Goal: Task Accomplishment & Management: Manage account settings

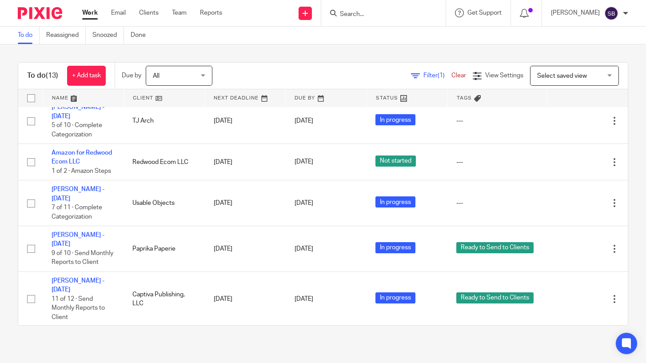
scroll to position [214, 0]
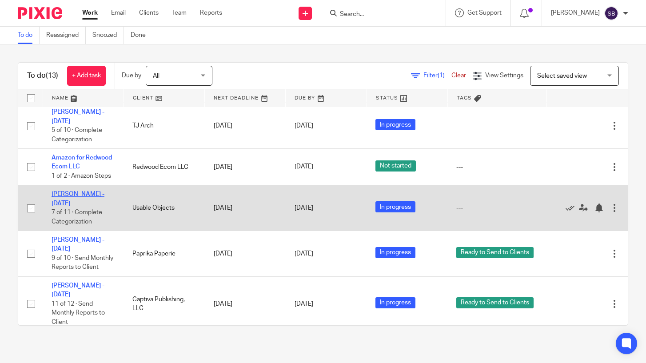
click at [85, 191] on link "[PERSON_NAME] - [DATE]" at bounding box center [78, 198] width 53 height 15
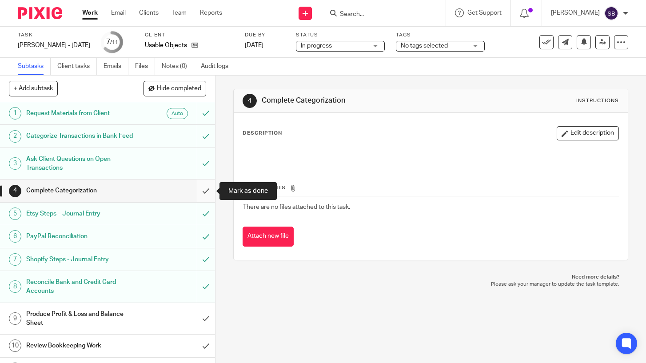
click at [205, 191] on input "submit" at bounding box center [107, 190] width 215 height 22
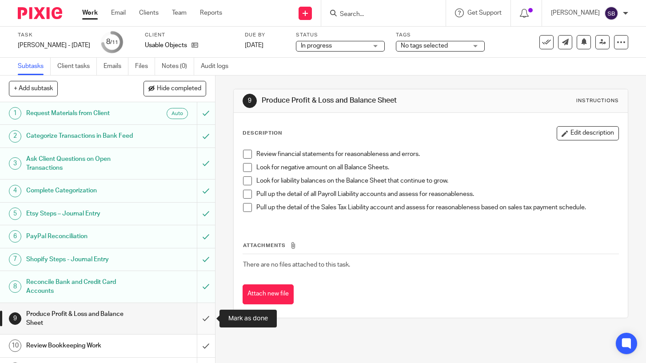
click at [209, 322] on input "submit" at bounding box center [107, 319] width 215 height 32
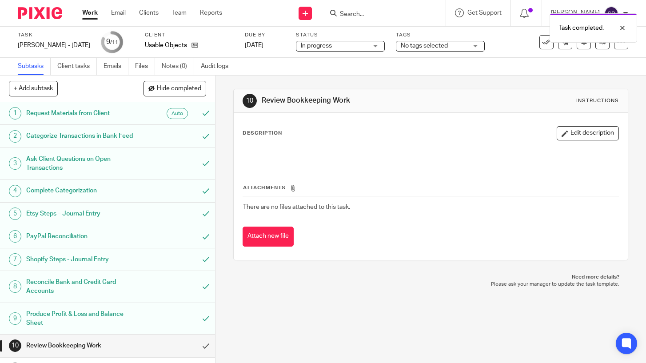
click at [401, 46] on span "No tags selected" at bounding box center [424, 46] width 47 height 6
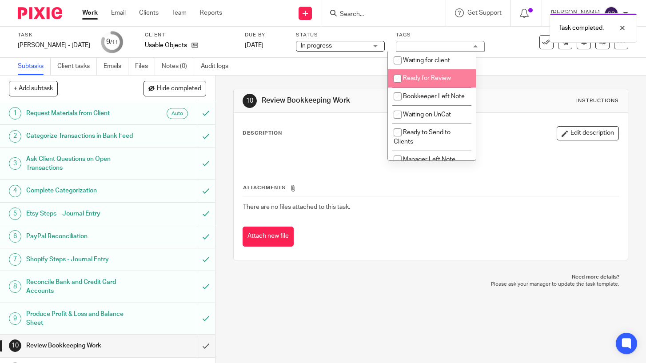
click at [400, 77] on input "checkbox" at bounding box center [397, 78] width 17 height 17
checkbox input "true"
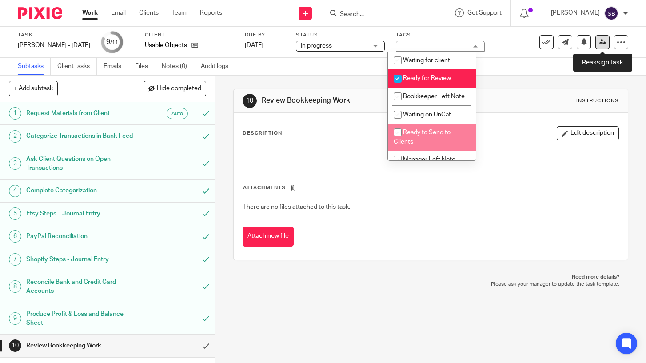
click at [604, 41] on icon at bounding box center [602, 42] width 7 height 7
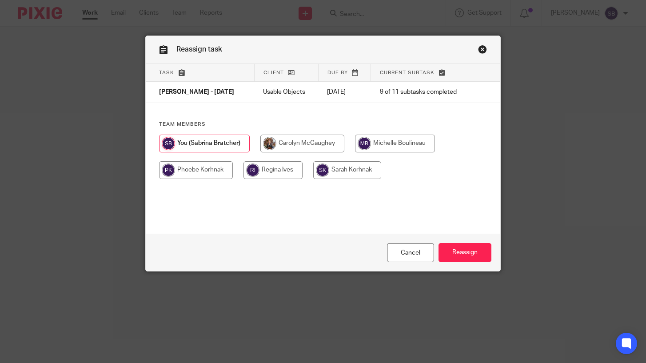
click at [418, 143] on input "radio" at bounding box center [395, 144] width 80 height 18
radio input "true"
click at [461, 252] on input "Reassign" at bounding box center [464, 252] width 53 height 19
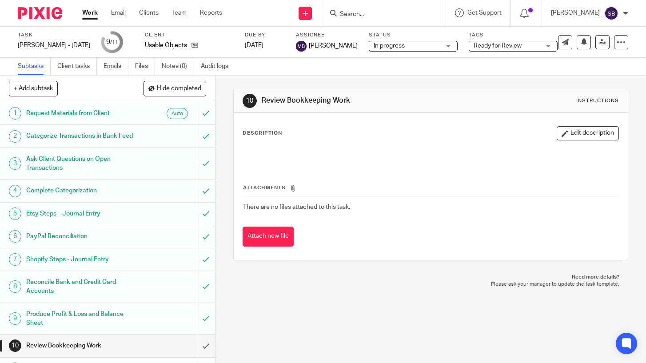
click at [87, 16] on link "Work" at bounding box center [90, 12] width 16 height 9
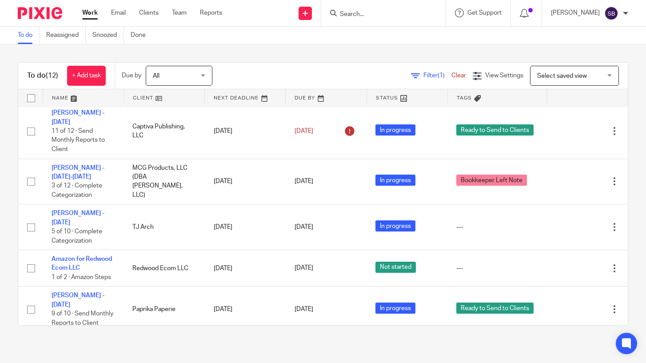
scroll to position [119, 0]
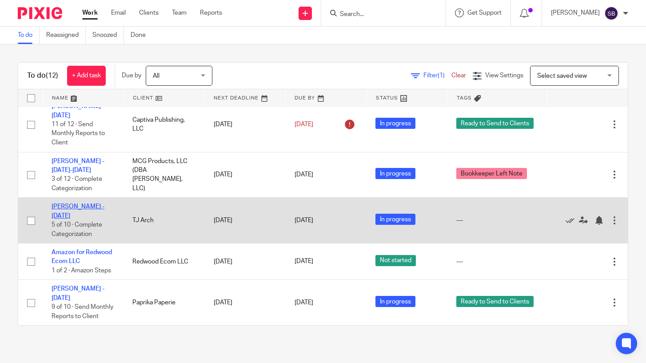
click at [82, 203] on link "[PERSON_NAME] - [DATE]" at bounding box center [78, 210] width 53 height 15
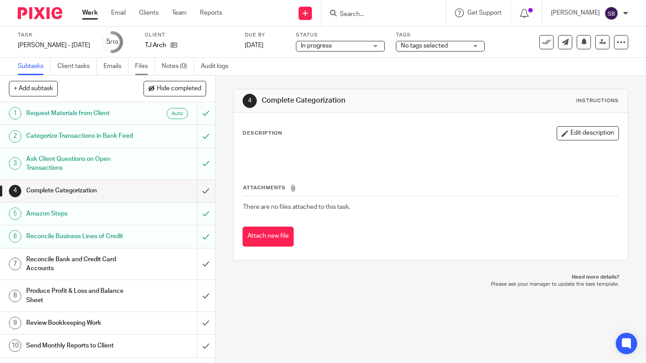
click at [139, 66] on link "Files" at bounding box center [145, 66] width 20 height 17
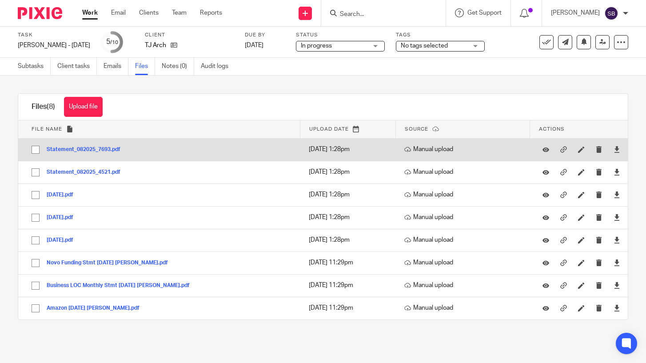
click at [113, 148] on button "Statement_082025_7693.pdf" at bounding box center [87, 150] width 80 height 6
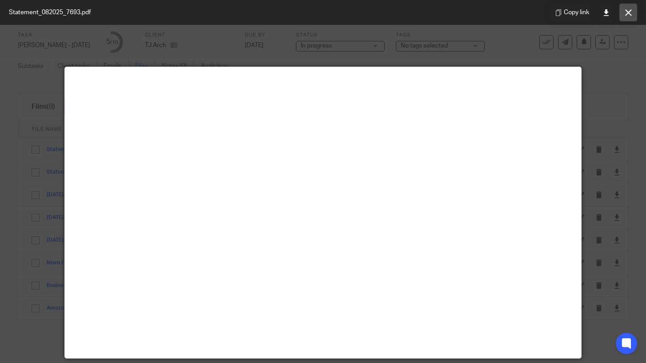
click at [629, 13] on icon at bounding box center [628, 12] width 7 height 7
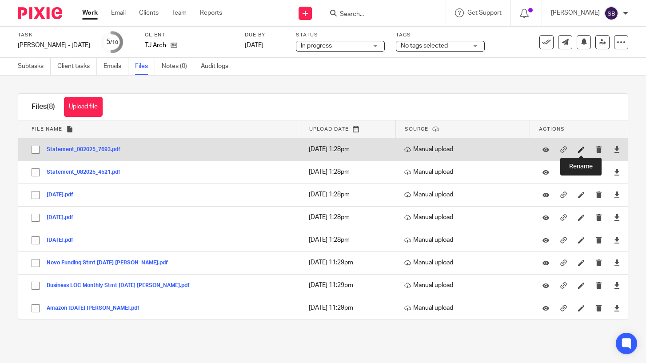
click at [578, 149] on icon at bounding box center [581, 149] width 7 height 7
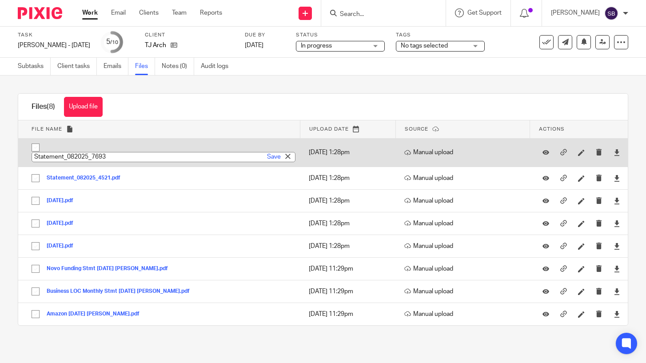
click at [68, 156] on input "Statement_082025_7693" at bounding box center [164, 157] width 264 height 10
click at [102, 158] on input "Capital One cc 082025_7693" at bounding box center [164, 157] width 264 height 10
click at [123, 159] on input "Capital One cc 082025 7693" at bounding box center [164, 157] width 264 height 10
click at [274, 157] on link "Save" at bounding box center [274, 156] width 14 height 9
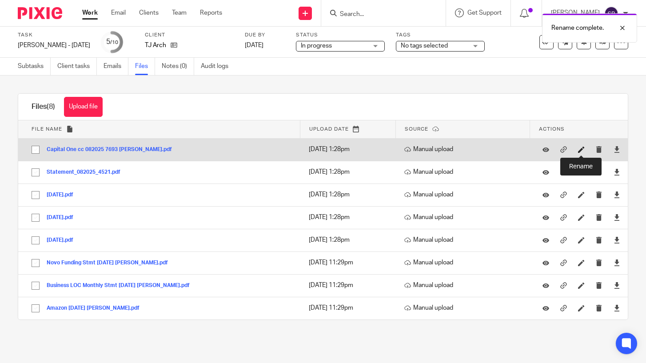
click at [582, 150] on icon at bounding box center [581, 149] width 7 height 7
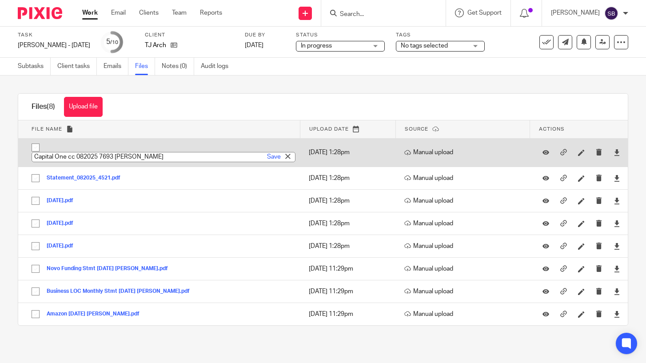
click at [90, 158] on input "Capital One cc 082025 7693 [PERSON_NAME]" at bounding box center [164, 157] width 264 height 10
type input "Capital One cc 080825 7693 [PERSON_NAME]"
click at [274, 156] on link "Save" at bounding box center [274, 156] width 14 height 9
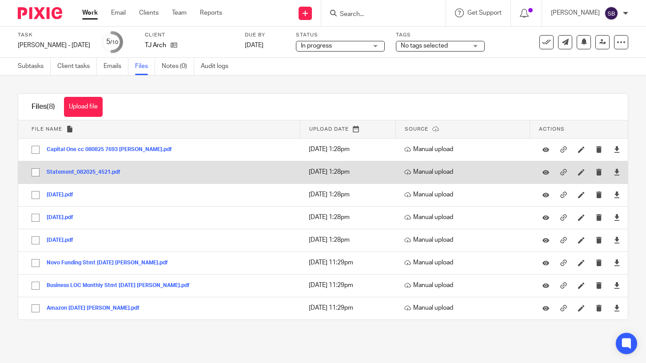
click at [109, 171] on button "Statement_082025_4521.pdf" at bounding box center [87, 172] width 80 height 6
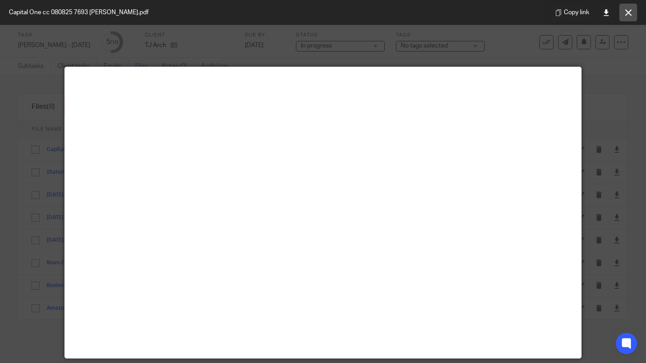
click at [629, 15] on icon at bounding box center [628, 12] width 7 height 7
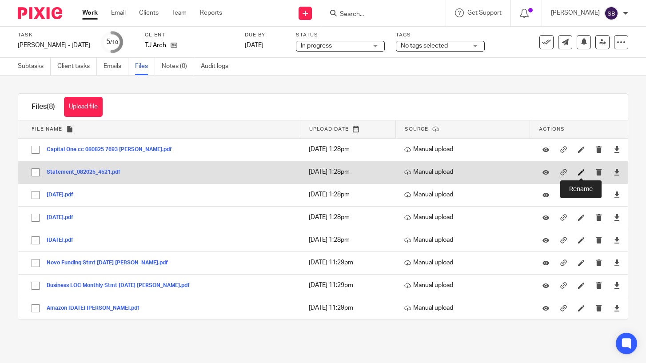
click at [582, 174] on icon at bounding box center [581, 172] width 7 height 7
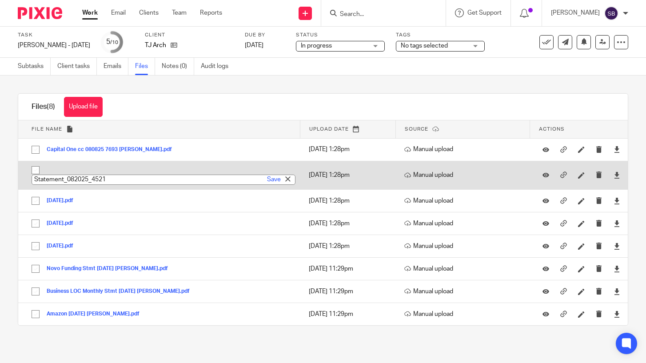
click at [93, 180] on input "Statement_082025_4521" at bounding box center [164, 180] width 264 height 10
type input "Capital One Business Spark Cash cc 4521"
click at [271, 180] on link "Save" at bounding box center [274, 179] width 14 height 9
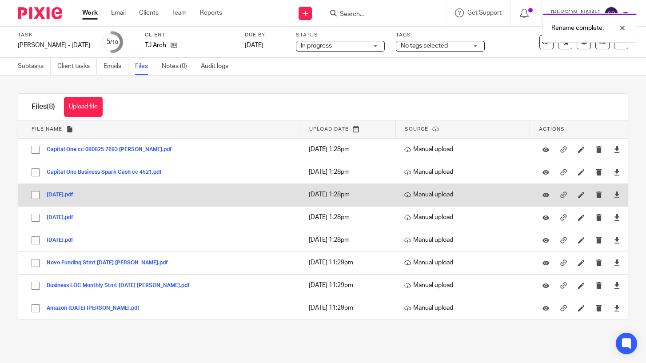
click at [75, 195] on button "[DATE].pdf" at bounding box center [63, 195] width 33 height 6
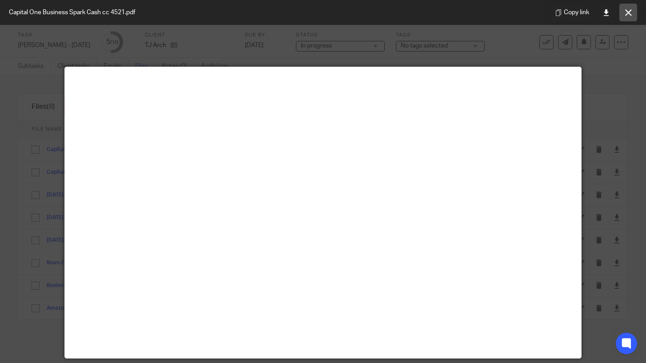
click at [627, 15] on icon at bounding box center [628, 12] width 7 height 7
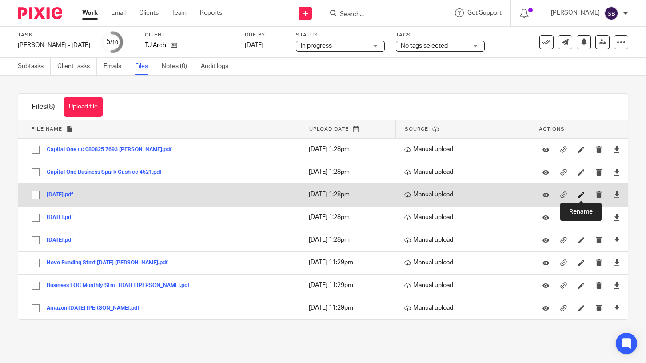
click at [579, 196] on icon at bounding box center [581, 194] width 7 height 7
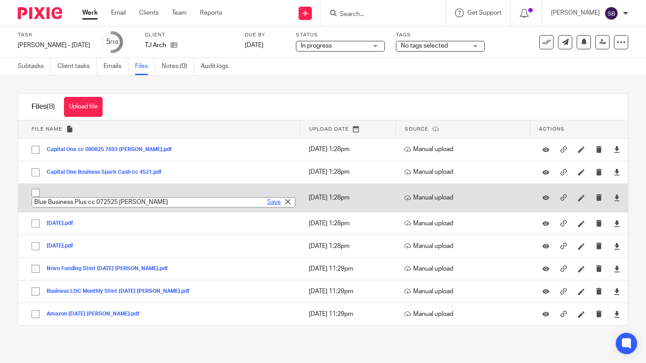
type input "Blue Business Plus cc 072525 [PERSON_NAME]"
click at [274, 202] on link "Save" at bounding box center [274, 202] width 14 height 9
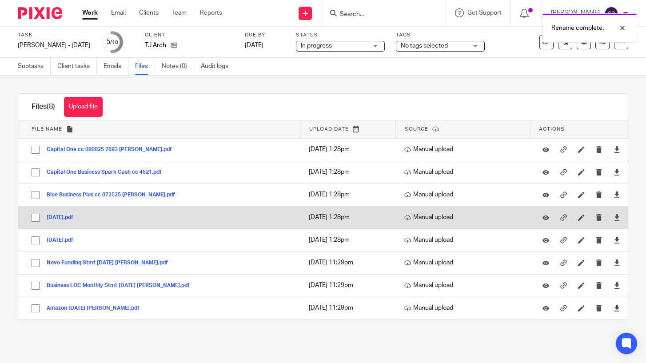
click at [76, 221] on button "[DATE].pdf" at bounding box center [63, 218] width 33 height 6
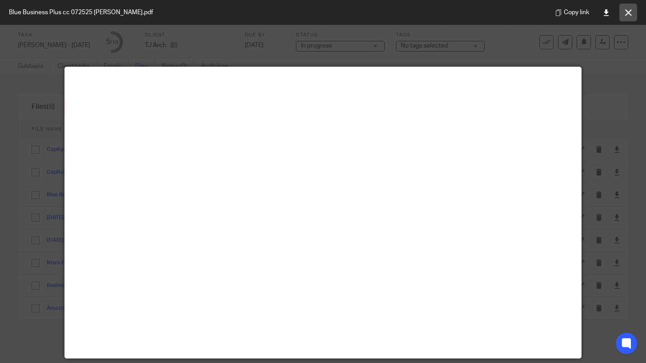
click at [626, 13] on icon at bounding box center [628, 12] width 7 height 7
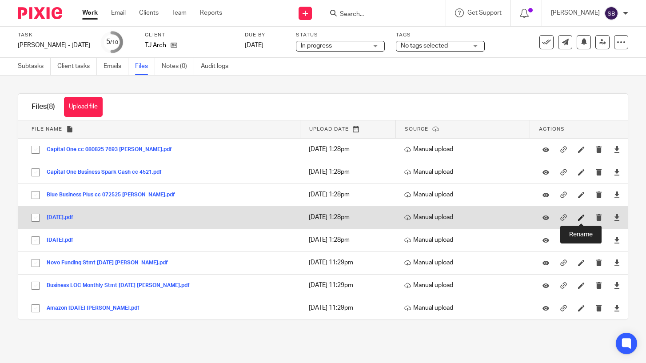
click at [582, 221] on icon at bounding box center [581, 217] width 7 height 7
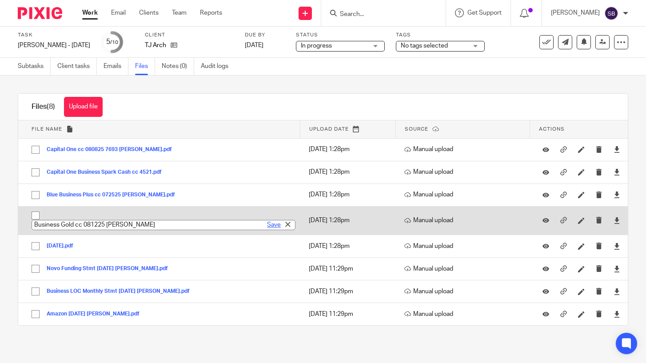
type input "Business Gold cc 081225 [PERSON_NAME]"
click at [271, 224] on link "Save" at bounding box center [274, 224] width 14 height 9
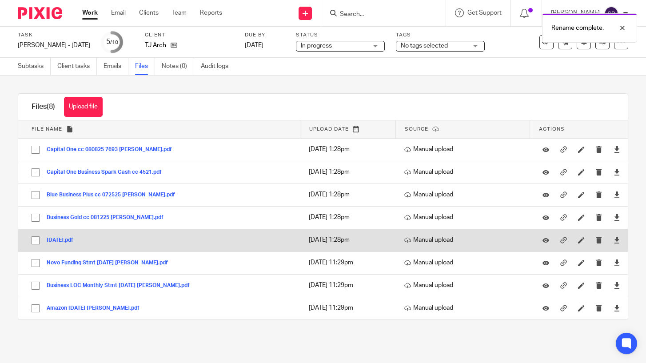
click at [71, 239] on button "[DATE].pdf" at bounding box center [63, 240] width 33 height 6
